Goal: Task Accomplishment & Management: Use online tool/utility

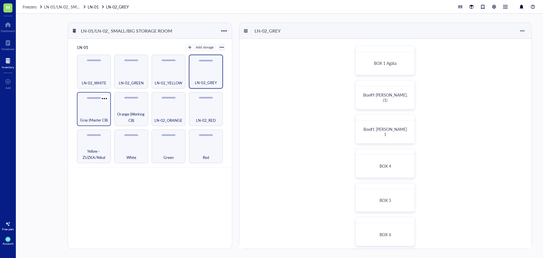
click at [85, 115] on div "Gray (Master CB)" at bounding box center [94, 117] width 28 height 12
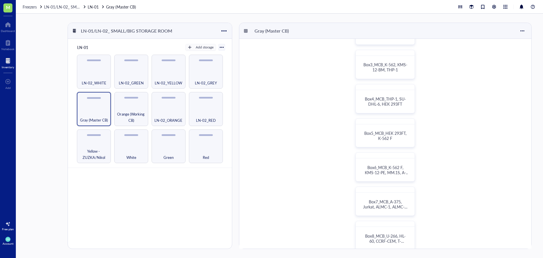
scroll to position [141, 0]
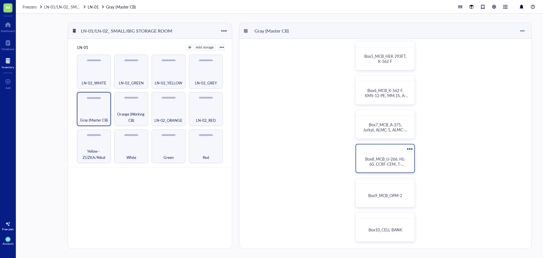
click at [384, 163] on span "Box8_MCB_U-266, HL-60, CCRF-CEM, T-[PERSON_NAME]-293, MOLT-4, HCT 116" at bounding box center [386, 166] width 42 height 21
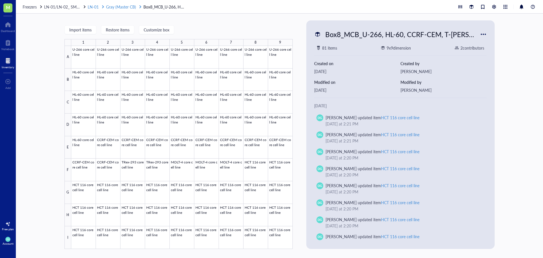
click at [109, 4] on span "Gray (Master CB)" at bounding box center [121, 7] width 30 height 6
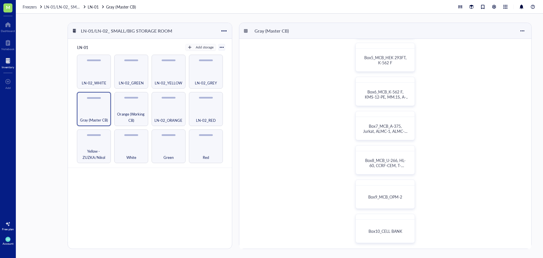
scroll to position [141, 0]
click at [377, 234] on div "Box10_CELL BANK" at bounding box center [385, 230] width 54 height 18
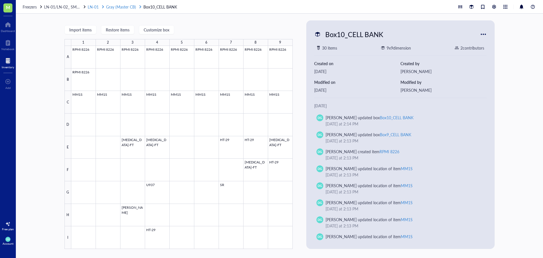
click at [114, 7] on span "Gray (Master CB)" at bounding box center [121, 7] width 30 height 6
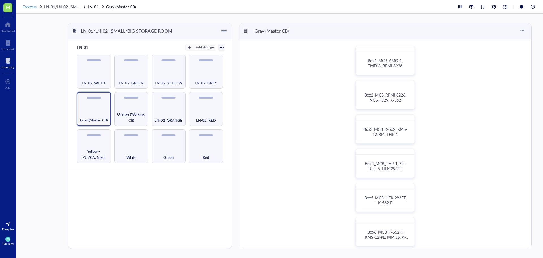
click at [31, 7] on span "Freezers" at bounding box center [30, 7] width 14 height 6
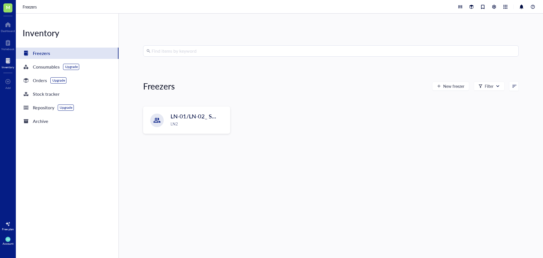
click at [177, 51] on input "search" at bounding box center [334, 51] width 364 height 11
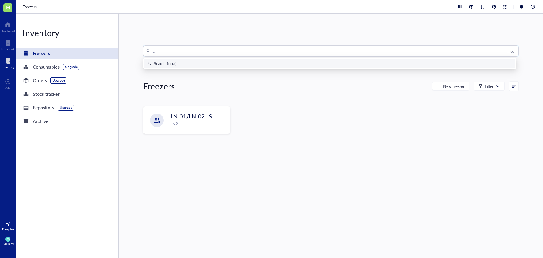
type input "raji"
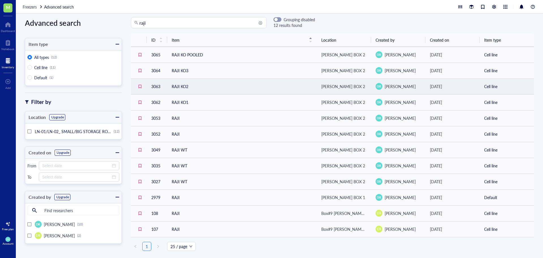
scroll to position [7, 0]
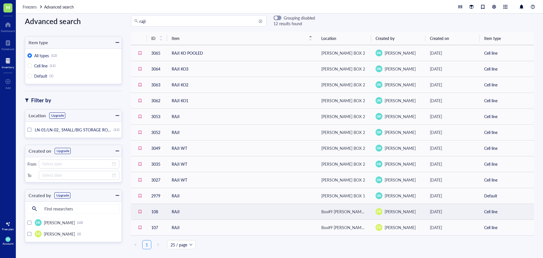
click at [180, 212] on td "RAJI" at bounding box center [242, 211] width 150 height 16
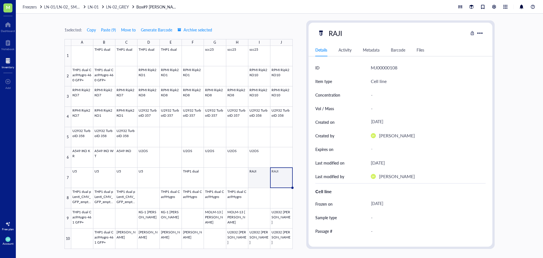
click at [263, 178] on div at bounding box center [182, 147] width 222 height 203
click at [123, 7] on span "LN-02_GREY" at bounding box center [117, 7] width 23 height 6
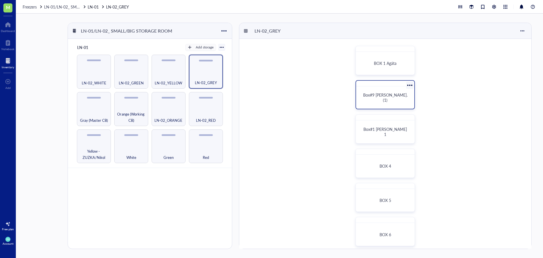
click at [373, 96] on span "Box#9 Lucie Hof. (1)" at bounding box center [386, 97] width 46 height 11
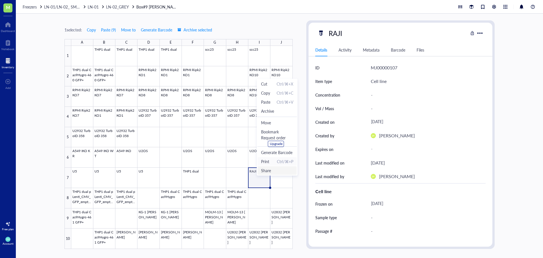
click at [272, 162] on span "Print Ctrl/⌘+P" at bounding box center [277, 161] width 32 height 6
click at [278, 161] on span "Print Ctrl/⌘+P" at bounding box center [281, 160] width 32 height 6
